Goal: Information Seeking & Learning: Learn about a topic

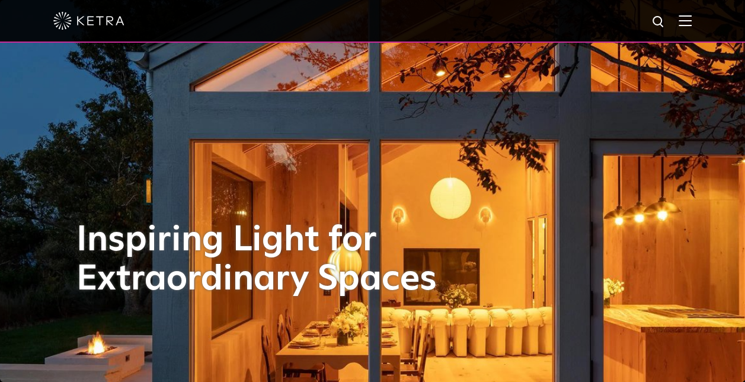
drag, startPoint x: 37, startPoint y: 241, endPoint x: 51, endPoint y: 39, distance: 201.9
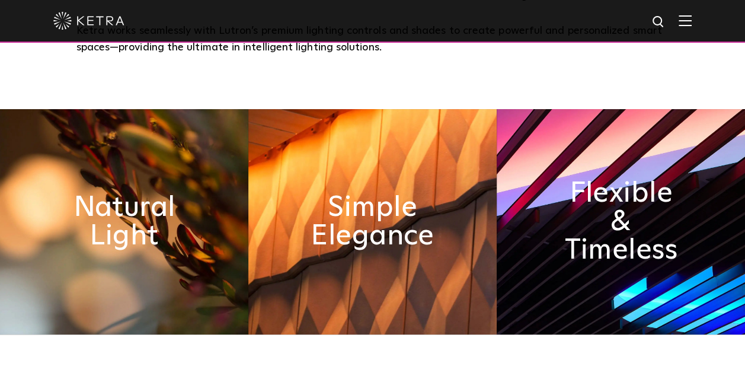
scroll to position [592, 0]
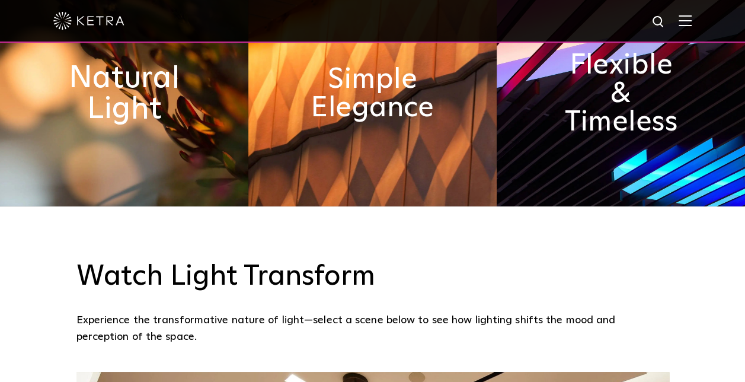
click at [159, 121] on h2 "Natural Light" at bounding box center [123, 94] width 135 height 62
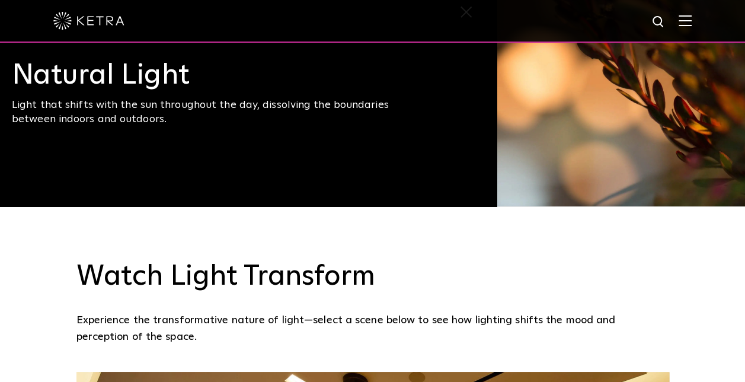
scroll to position [474, 0]
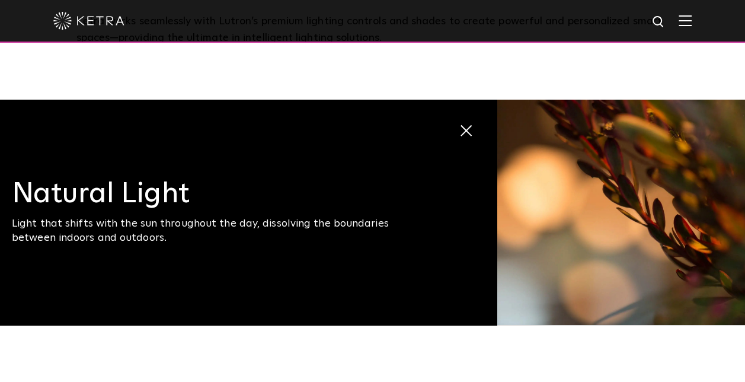
click at [475, 129] on span "Natural Light Light that shifts with the sun throughout the day, dissolving the…" at bounding box center [248, 212] width 497 height 225
click at [474, 129] on span "Natural Light Light that shifts with the sun throughout the day, dissolving the…" at bounding box center [248, 212] width 497 height 225
click at [459, 124] on span at bounding box center [459, 124] width 0 height 0
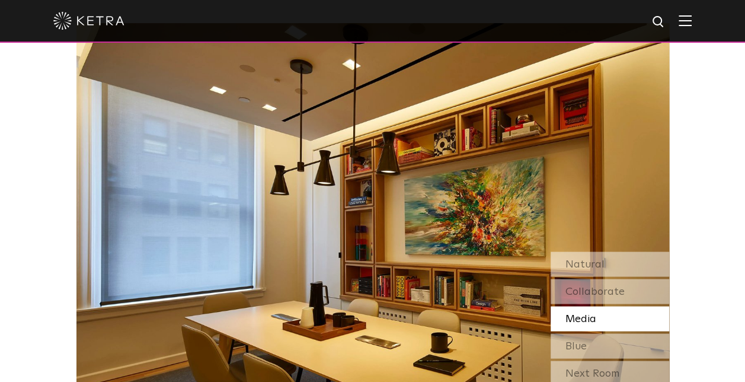
scroll to position [1007, 0]
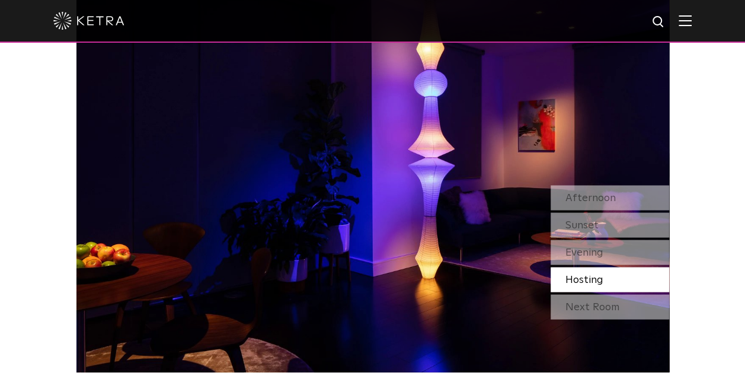
click at [263, 171] on img at bounding box center [372, 164] width 592 height 415
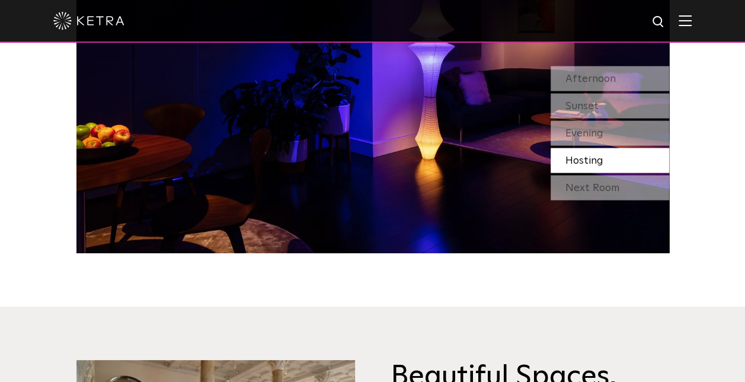
click at [335, 179] on img at bounding box center [372, 45] width 592 height 415
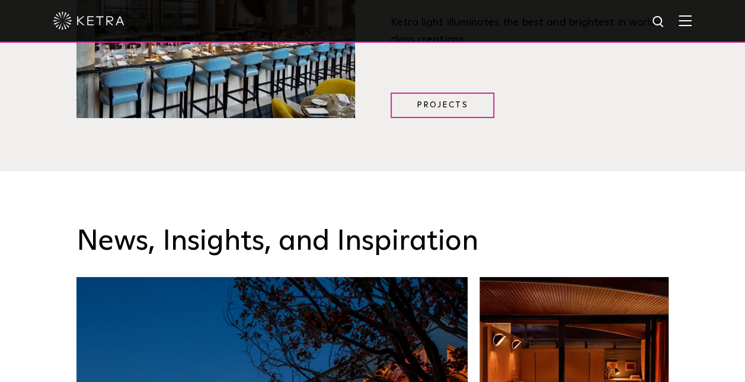
scroll to position [1600, 0]
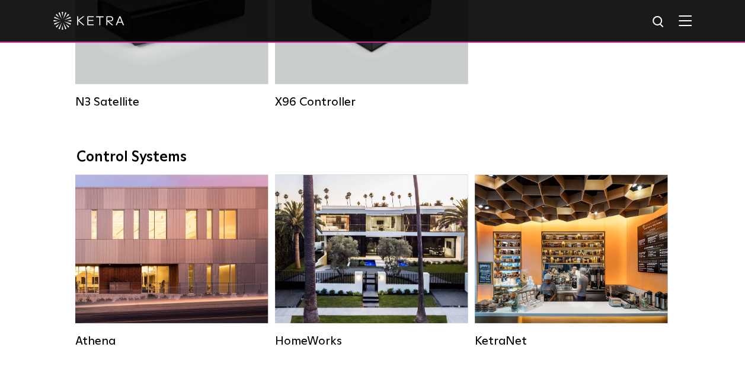
scroll to position [1777, 0]
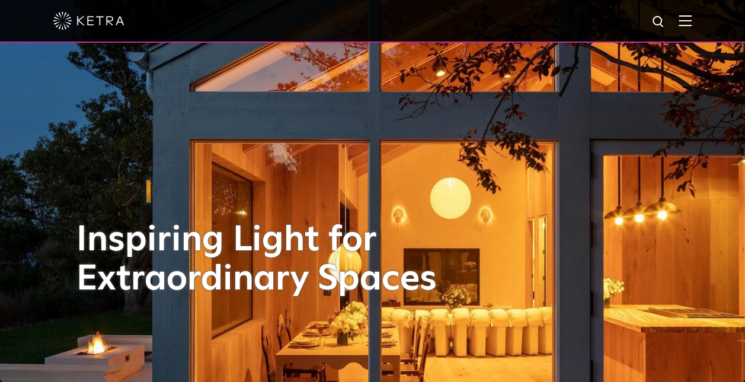
scroll to position [355, 0]
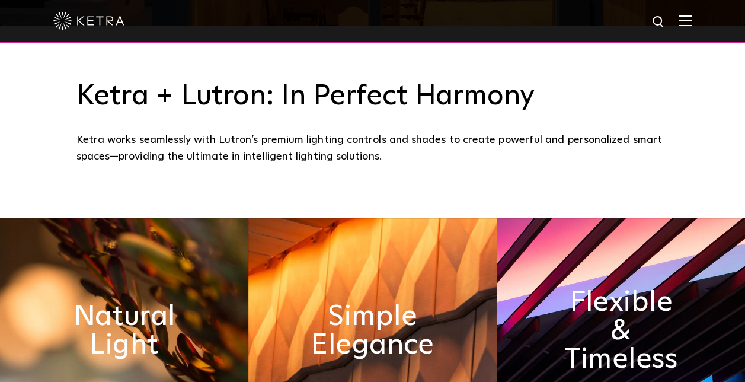
click at [198, 142] on div "Ketra works seamlessly with Lutron’s premium lighting controls and shades to cr…" at bounding box center [372, 149] width 592 height 34
copy div "with"
click at [244, 139] on div "Ketra works seamlessly with Lutron’s premium lighting controls and shades to cr…" at bounding box center [372, 149] width 592 height 34
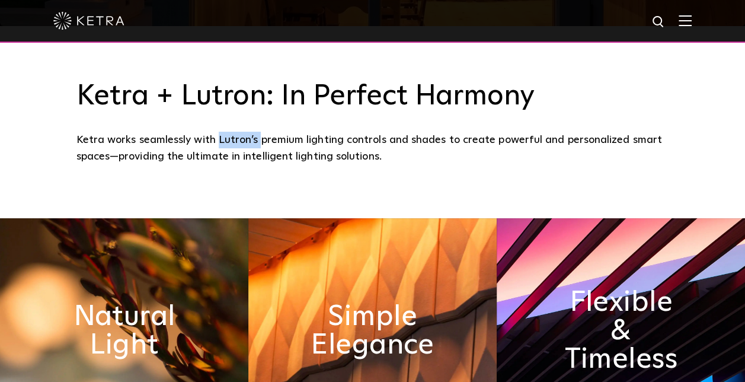
click at [244, 139] on div "Ketra works seamlessly with Lutron’s premium lighting controls and shades to cr…" at bounding box center [372, 149] width 592 height 34
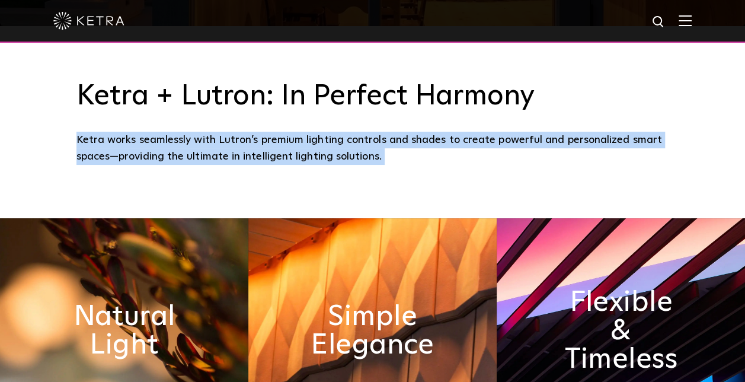
click at [244, 139] on div "Ketra works seamlessly with Lutron’s premium lighting controls and shades to cr…" at bounding box center [372, 149] width 592 height 34
copy div "Ketra works seamlessly with Lutron’s premium lighting controls and shades to cr…"
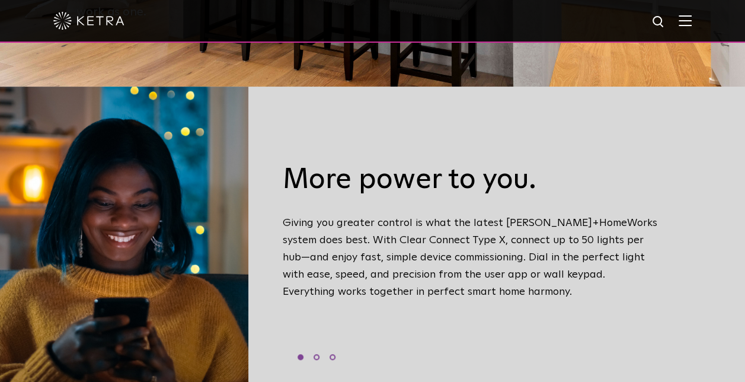
scroll to position [296, 0]
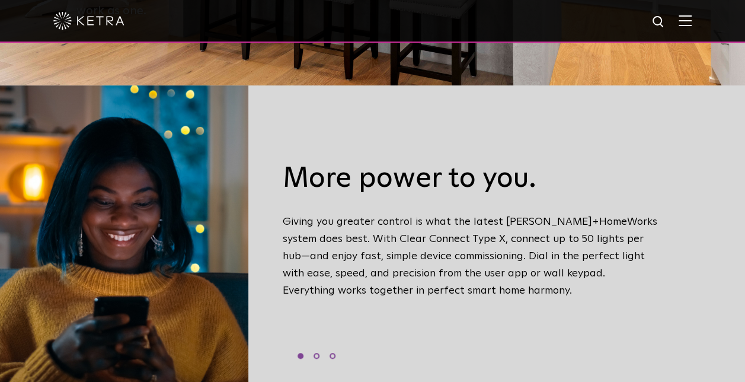
click at [288, 217] on div "More power to you. Giving you greater control is what the latest Ketra+HomeWork…" at bounding box center [471, 245] width 395 height 286
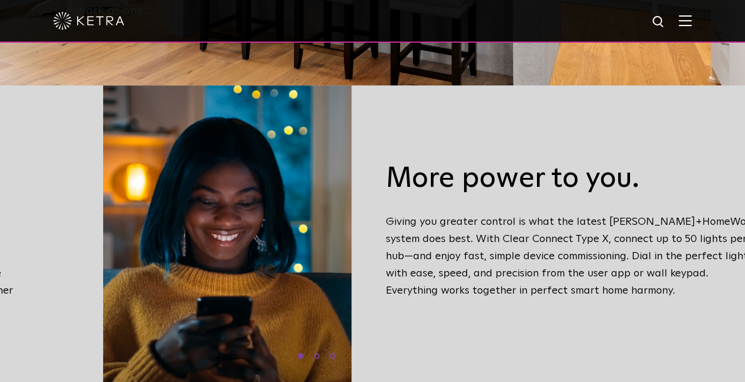
drag, startPoint x: 290, startPoint y: 213, endPoint x: 309, endPoint y: 216, distance: 19.2
click at [377, 216] on div "More power to you. Giving you greater control is what the latest Ketra+HomeWork…" at bounding box center [574, 245] width 395 height 286
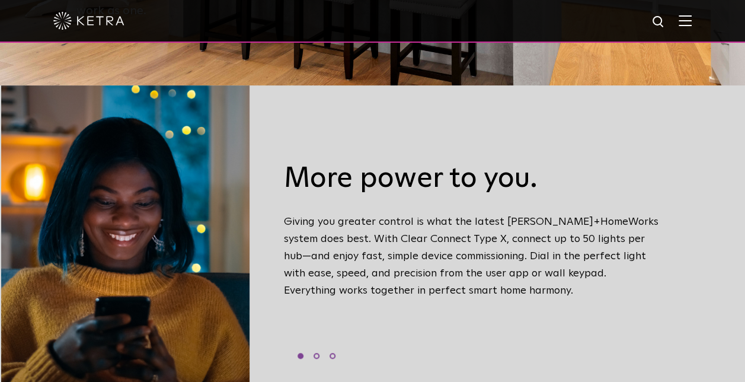
drag, startPoint x: 292, startPoint y: 216, endPoint x: 342, endPoint y: 251, distance: 62.1
click at [342, 251] on div "More power to you. Giving you greater control is what the latest Ketra+HomeWork…" at bounding box center [472, 245] width 395 height 286
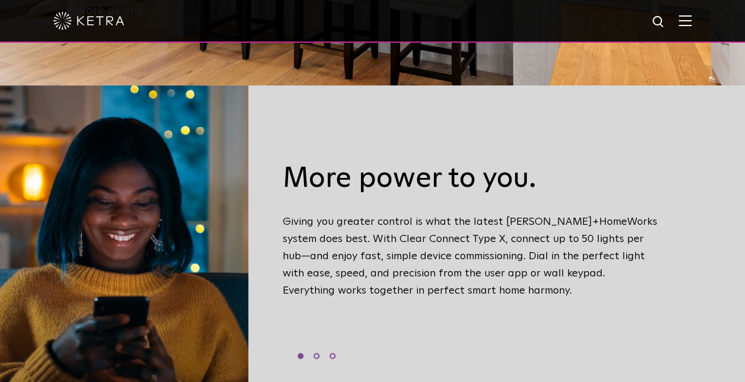
drag, startPoint x: 328, startPoint y: 229, endPoint x: 337, endPoint y: 283, distance: 55.2
drag, startPoint x: 337, startPoint y: 283, endPoint x: 311, endPoint y: 214, distance: 73.3
click at [311, 214] on div "More power to you. Giving you greater control is what the latest Ketra+HomeWork…" at bounding box center [471, 245] width 395 height 286
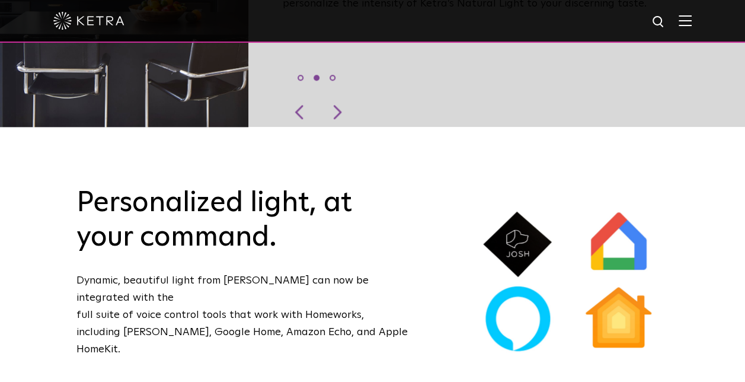
scroll to position [592, 0]
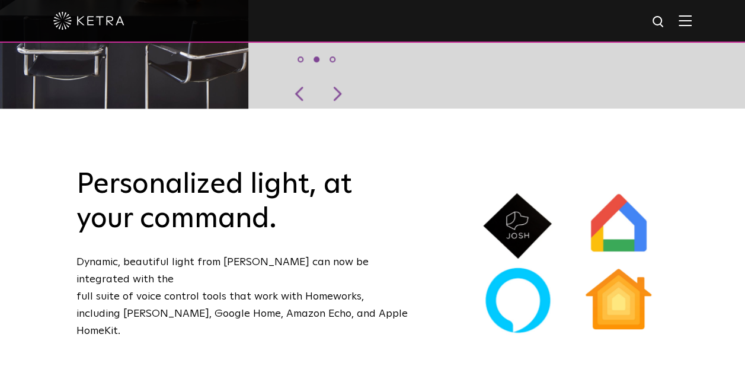
click at [114, 254] on p "Dynamic, beautiful light from Ketra can now be integrated with the full suite o…" at bounding box center [242, 296] width 332 height 85
click at [113, 254] on p "Dynamic, beautiful light from Ketra can now be integrated with the full suite o…" at bounding box center [242, 296] width 332 height 85
click at [154, 254] on p "Dynamic, beautiful light from Ketra can now be integrated with the full suite o…" at bounding box center [242, 296] width 332 height 85
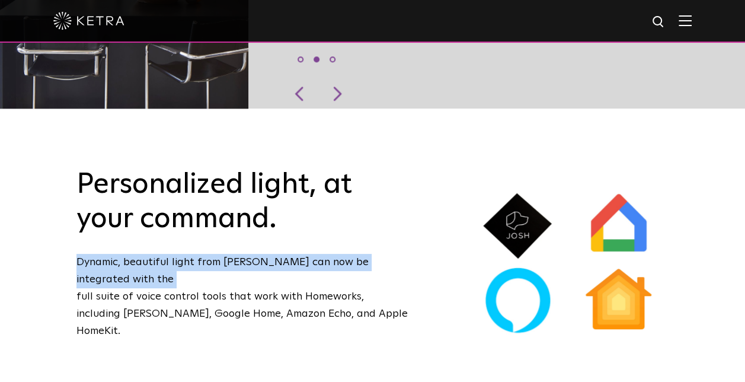
click at [154, 254] on p "Dynamic, beautiful light from Ketra can now be integrated with the full suite o…" at bounding box center [242, 296] width 332 height 85
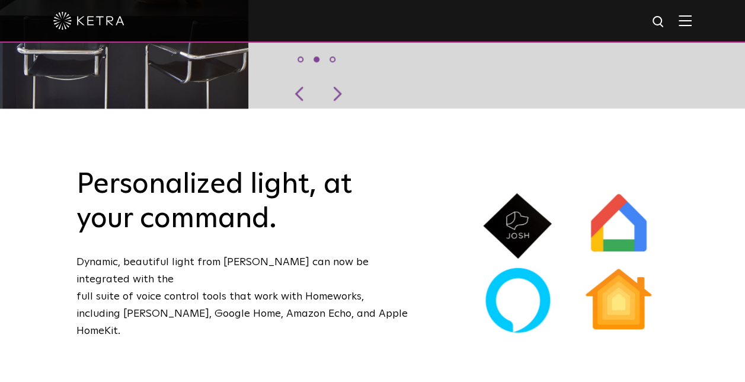
drag, startPoint x: 154, startPoint y: 249, endPoint x: 216, endPoint y: 258, distance: 62.3
click at [216, 258] on p "Dynamic, beautiful light from Ketra can now be integrated with the full suite o…" at bounding box center [242, 296] width 332 height 85
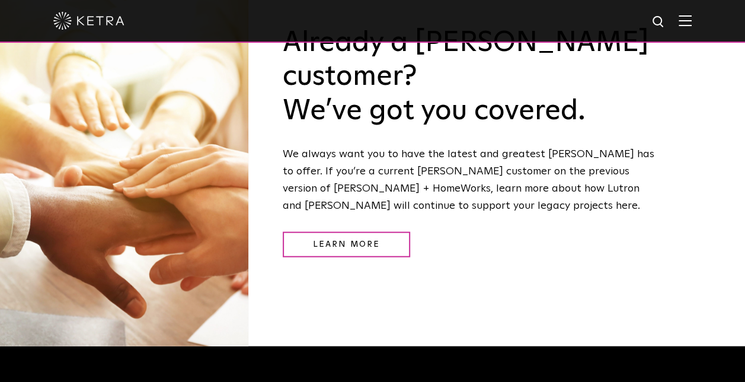
scroll to position [1422, 0]
